Goal: Communication & Community: Answer question/provide support

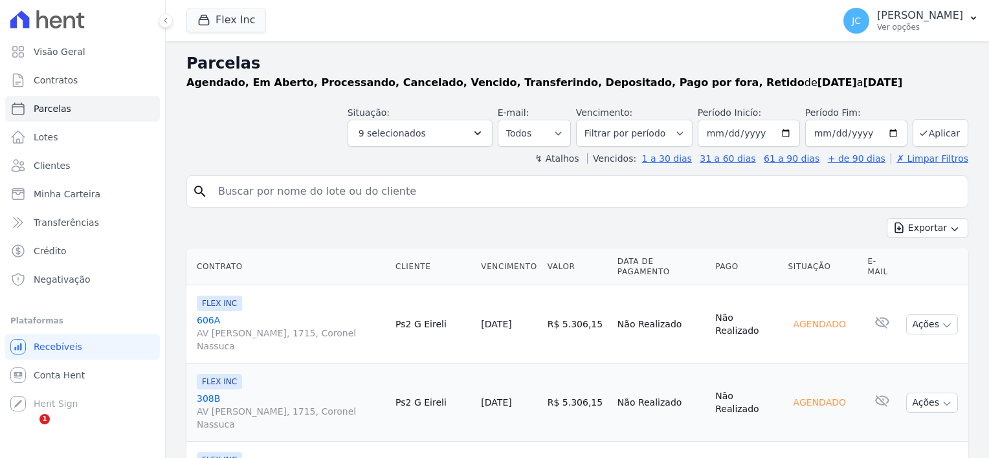
select select
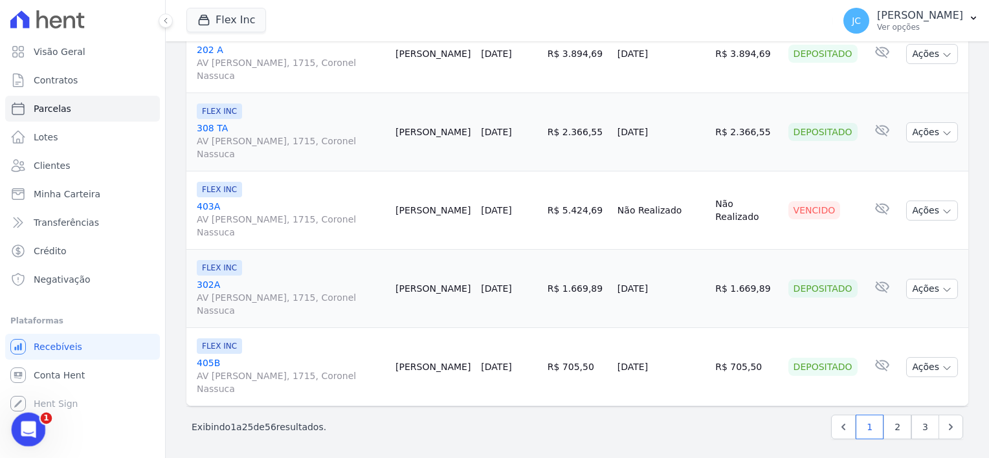
click at [33, 426] on icon "Abertura do Messenger da Intercom" at bounding box center [26, 427] width 21 height 21
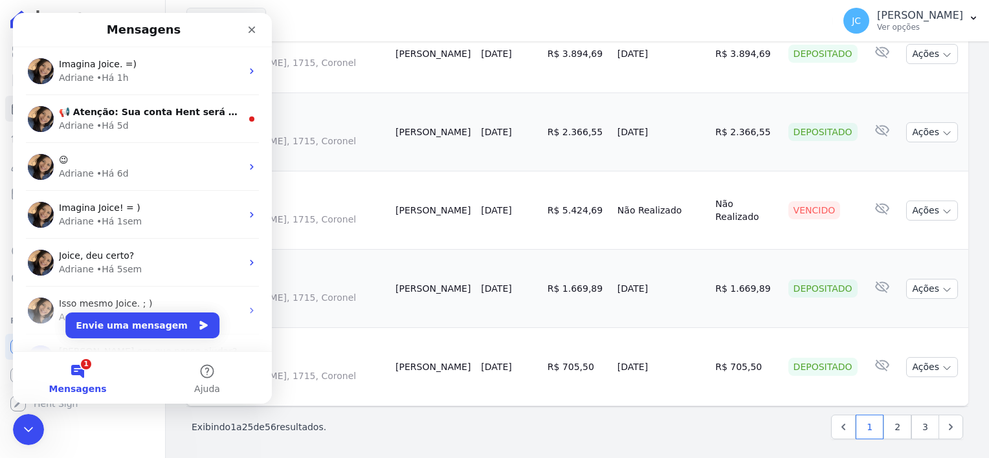
scroll to position [0, 0]
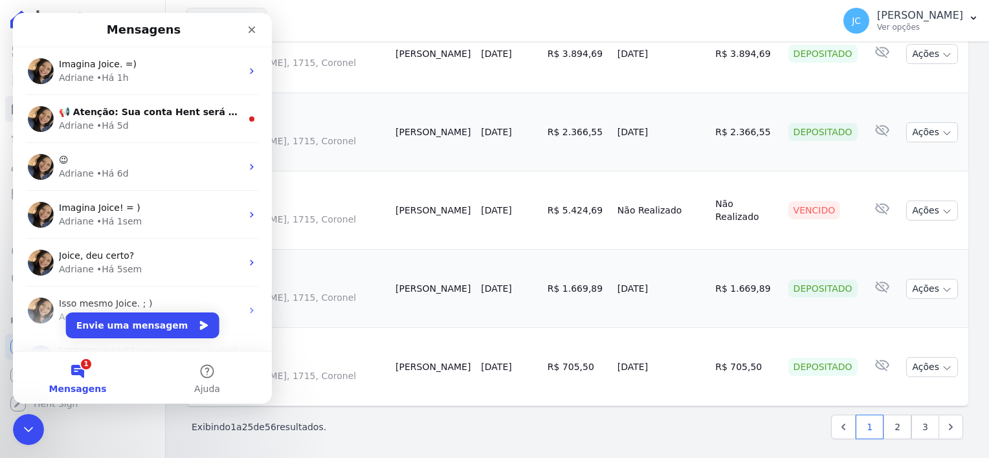
click at [141, 323] on button "Envie uma mensagem" at bounding box center [142, 325] width 153 height 26
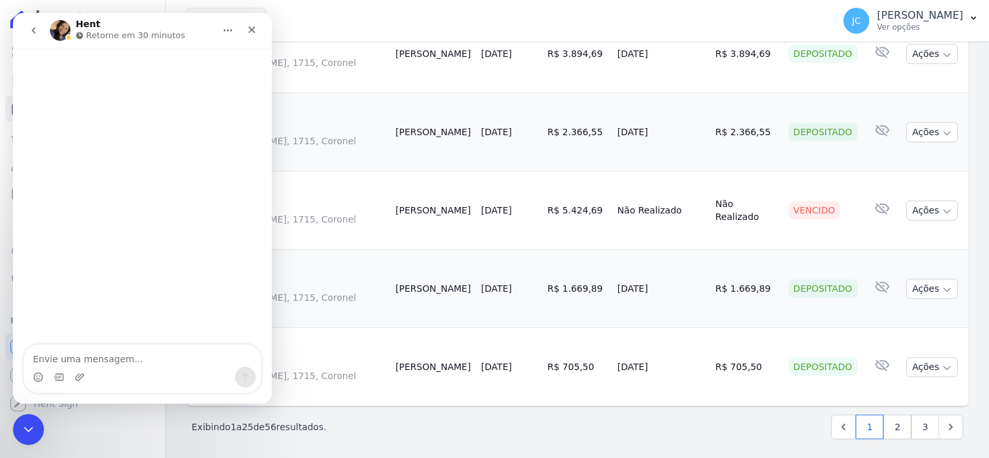
click at [210, 356] on textarea "Envie uma mensagem..." at bounding box center [142, 356] width 237 height 22
type textarea "boa tarde"
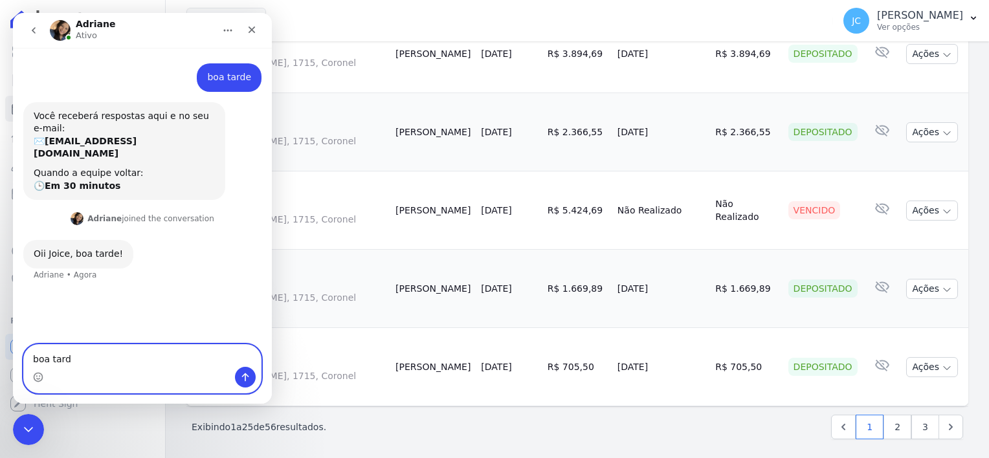
type textarea "boa tarde"
type textarea "preciso filtrar um cliente"
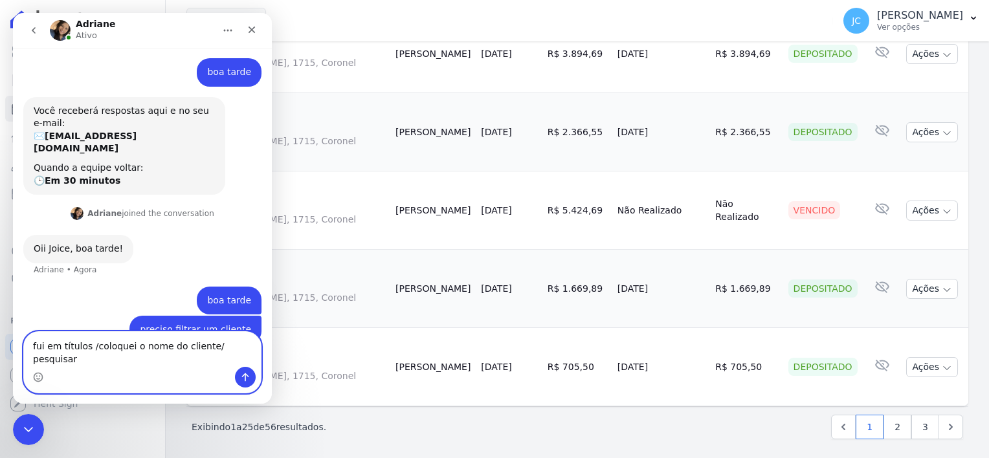
type textarea "fui em títulos /coloquei o nome do cliente/ pesquisar"
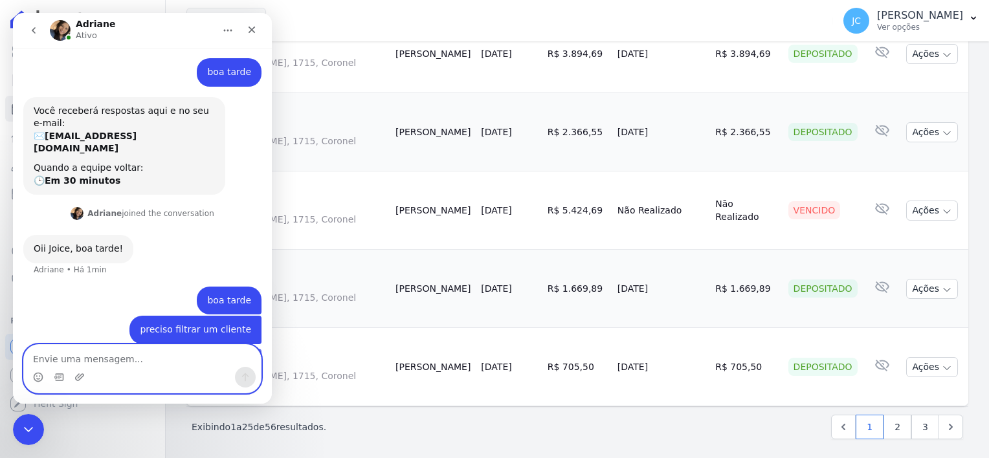
scroll to position [48, 0]
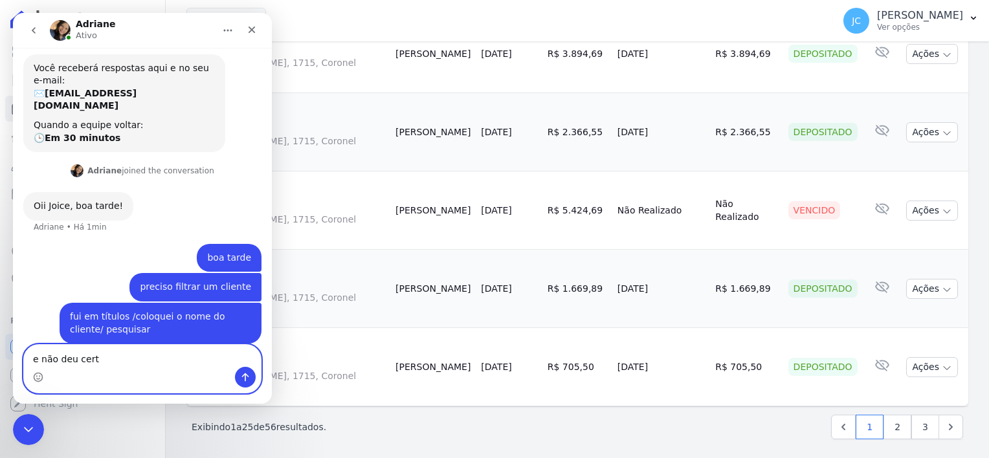
type textarea "e não deu certo"
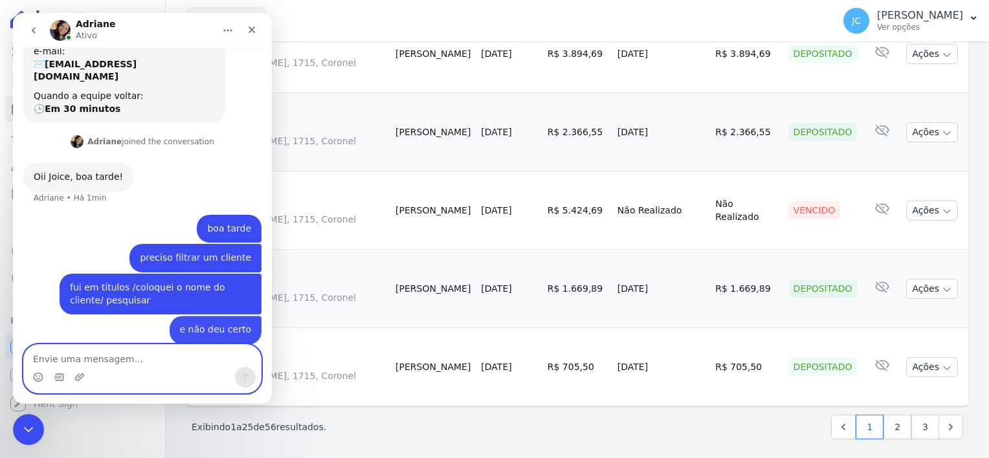
scroll to position [78, 0]
type textarea "aparece todos"
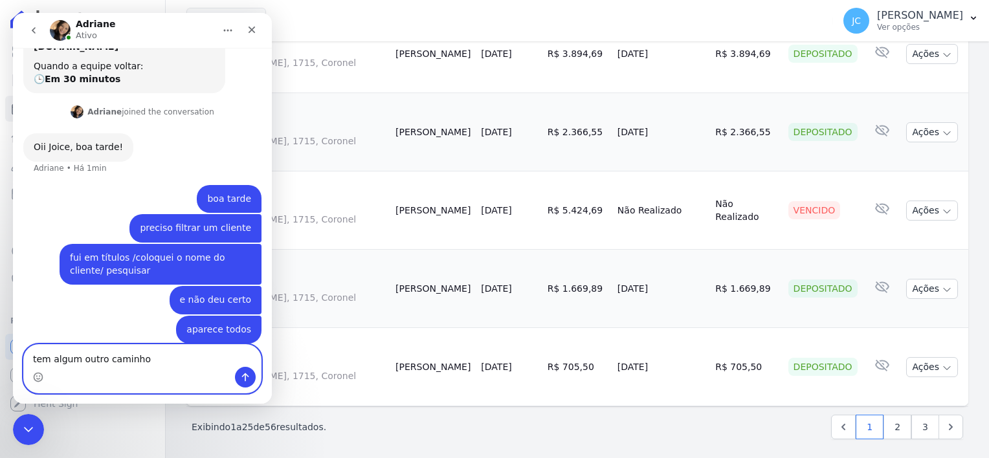
type textarea "tem algum outro caminho?"
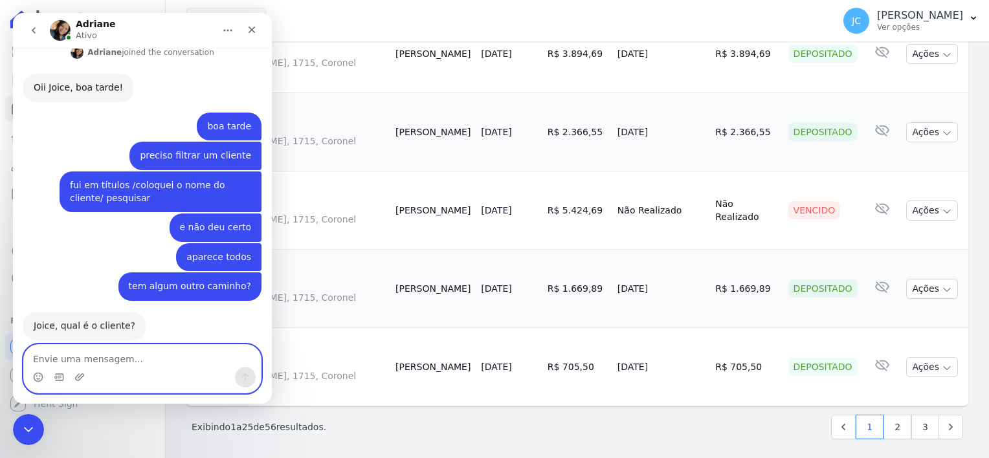
scroll to position [175, 0]
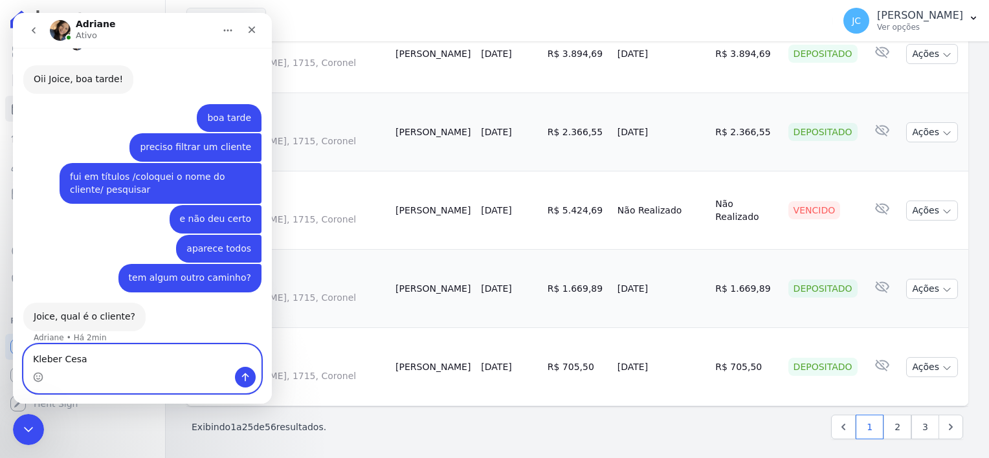
type textarea "[PERSON_NAME]"
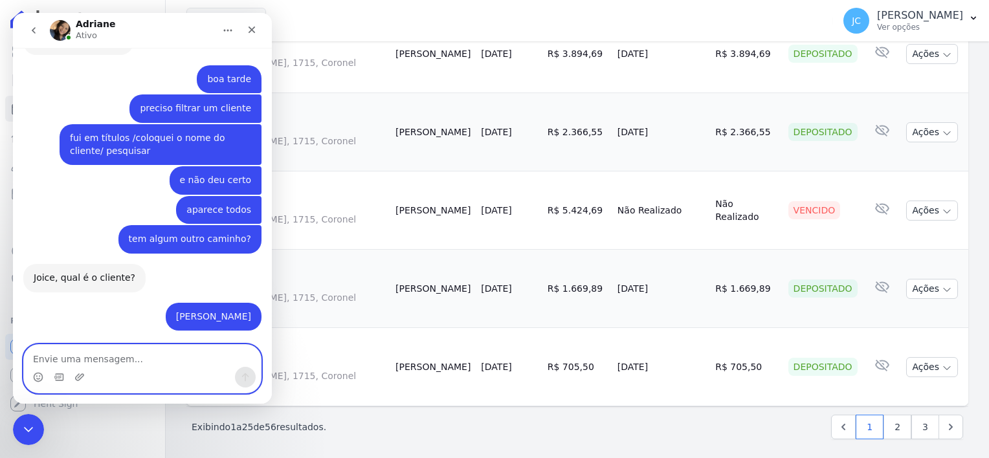
scroll to position [252, 0]
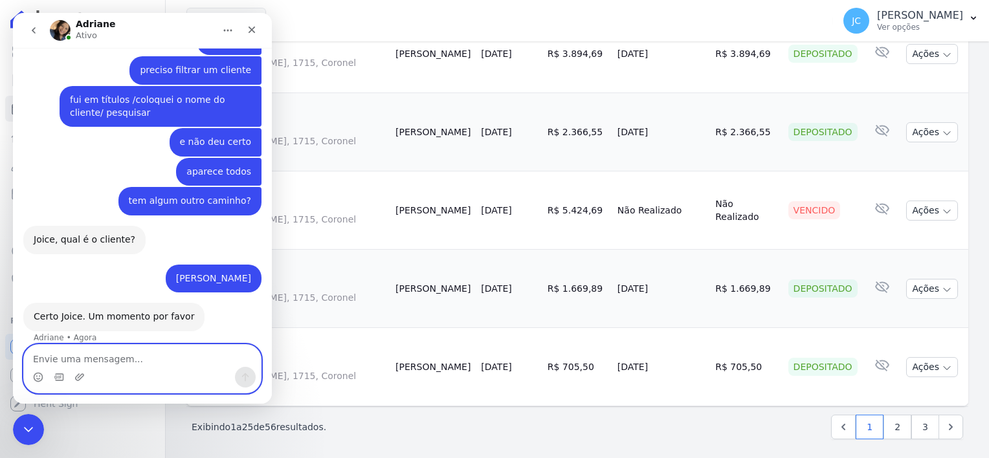
click at [141, 361] on textarea "Envie uma mensagem..." at bounding box center [142, 356] width 237 height 22
type textarea "ok"
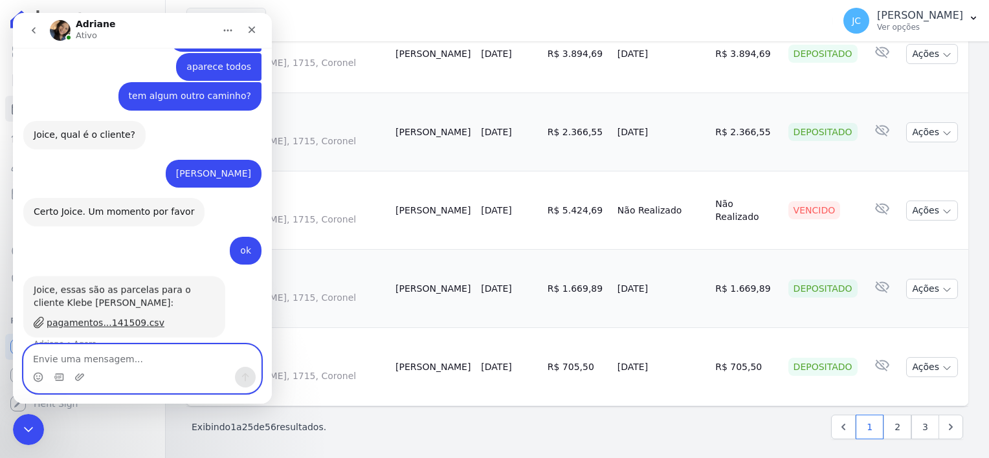
scroll to position [362, 0]
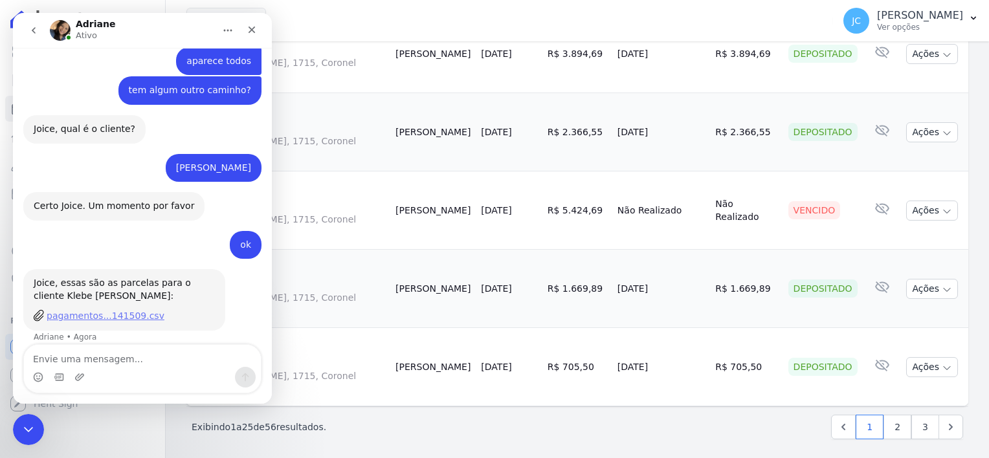
click at [83, 309] on div "pagamentos...141509.csv" at bounding box center [106, 316] width 118 height 14
click at [158, 374] on div "Messenger da Intercom" at bounding box center [142, 377] width 237 height 21
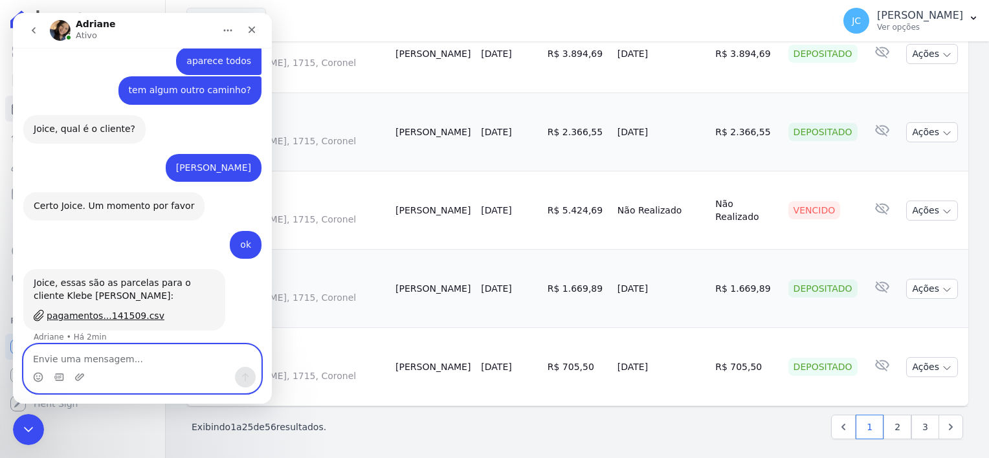
click at [155, 363] on textarea "Envie uma mensagem..." at bounding box center [142, 356] width 237 height 22
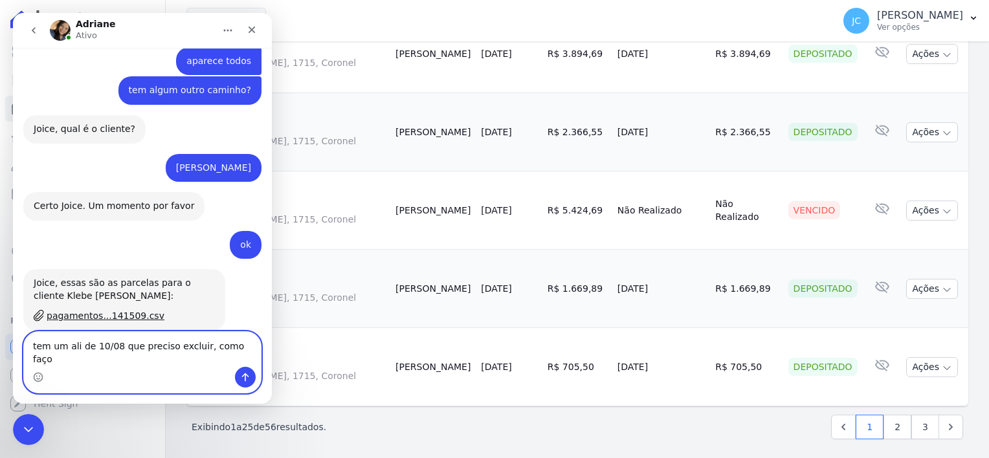
type textarea "tem um ali de 10/08 que preciso excluir, como faço?"
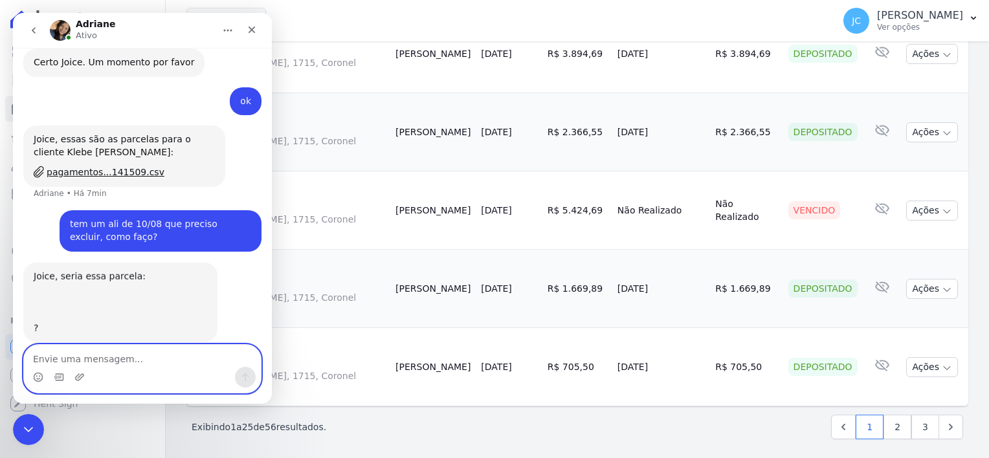
scroll to position [517, 0]
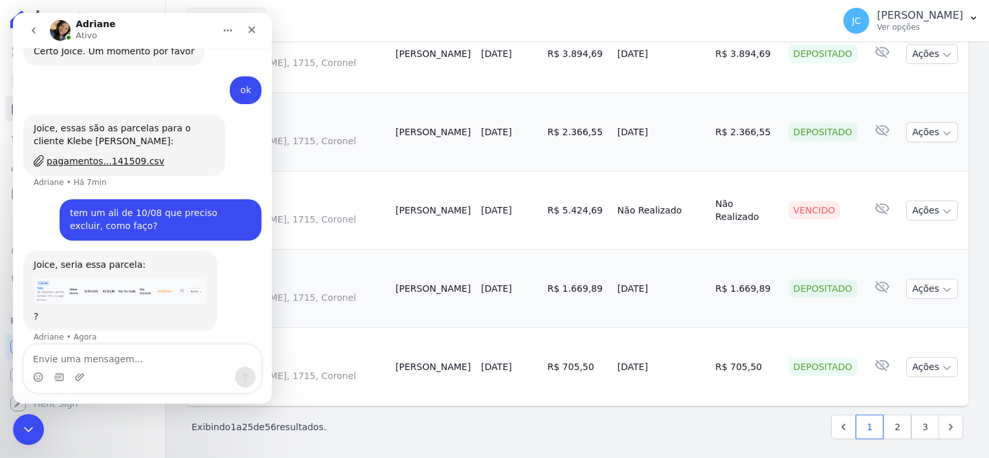
click at [137, 285] on img "Adriane diz…" at bounding box center [120, 291] width 173 height 27
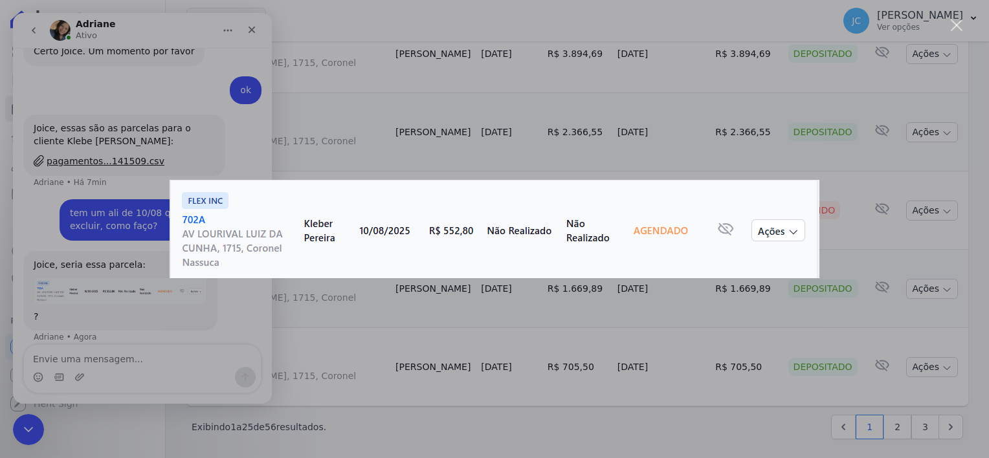
scroll to position [0, 0]
click at [203, 363] on div "Messenger da Intercom" at bounding box center [494, 229] width 989 height 458
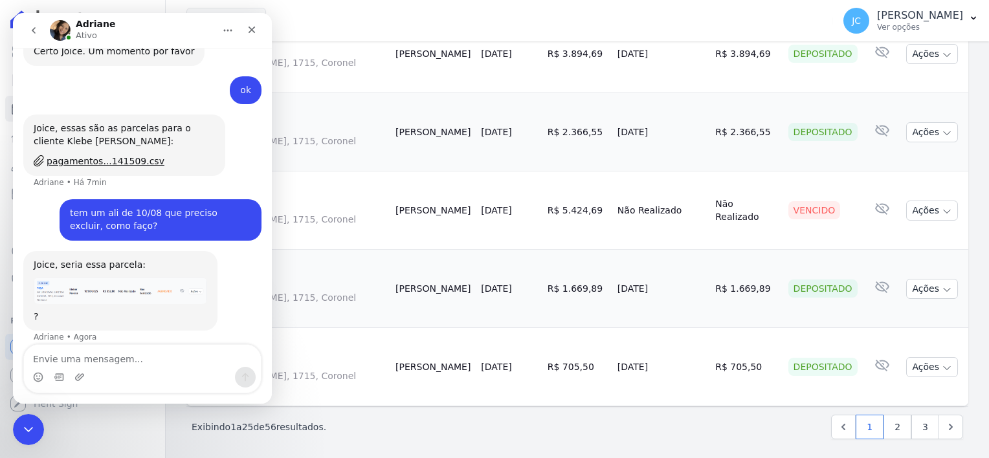
click at [200, 382] on div "Messenger da Intercom" at bounding box center [142, 377] width 237 height 21
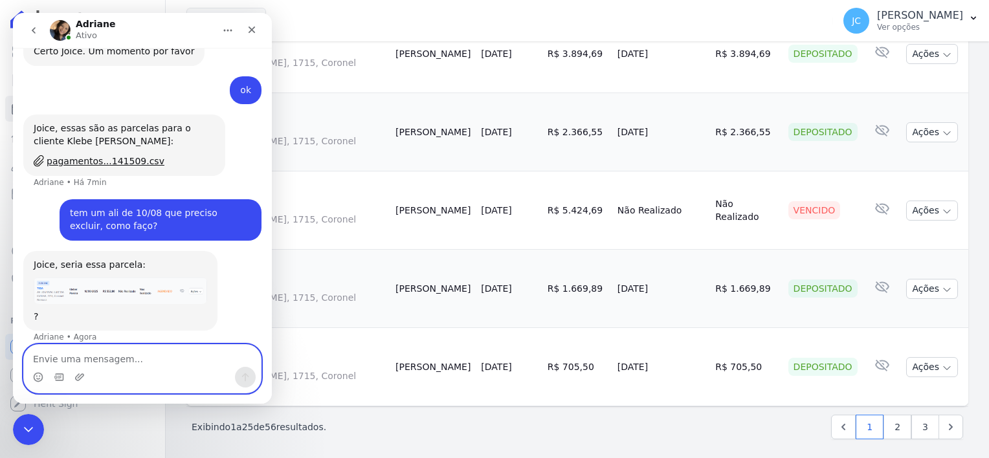
click at [70, 363] on textarea "Envie uma mensagem..." at bounding box center [142, 356] width 237 height 22
type textarea "essa mesma"
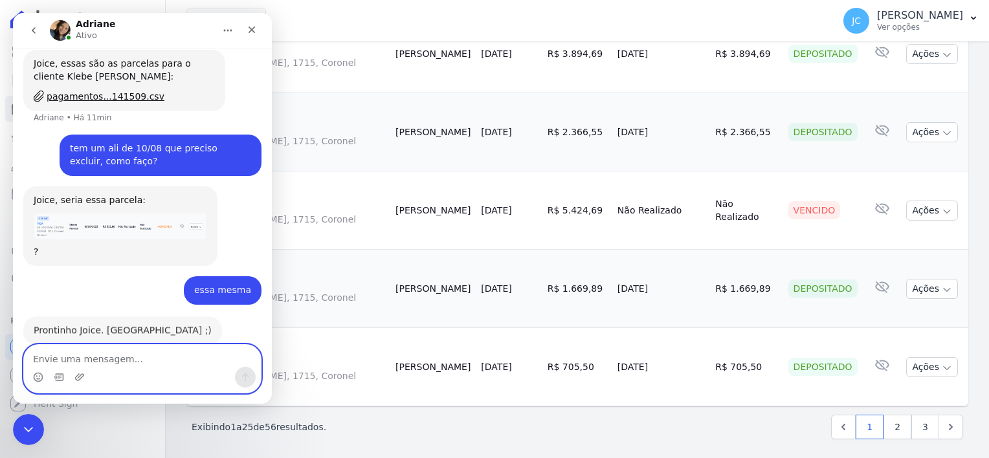
scroll to position [594, 0]
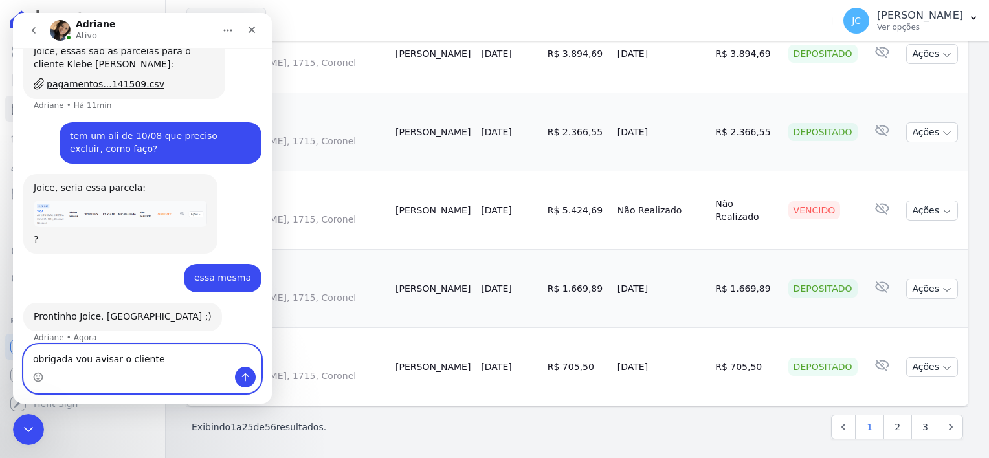
type textarea "obrigada vou avisar o cliente!"
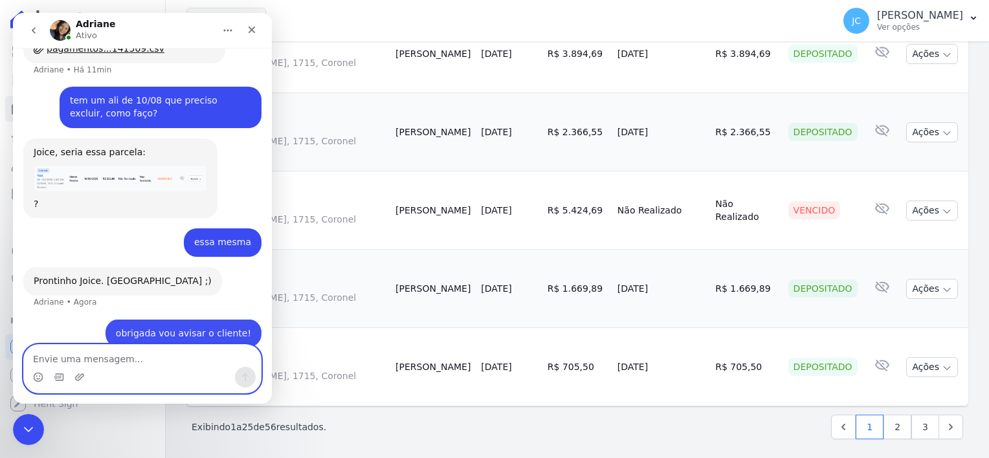
scroll to position [633, 0]
